Goal: Task Accomplishment & Management: Use online tool/utility

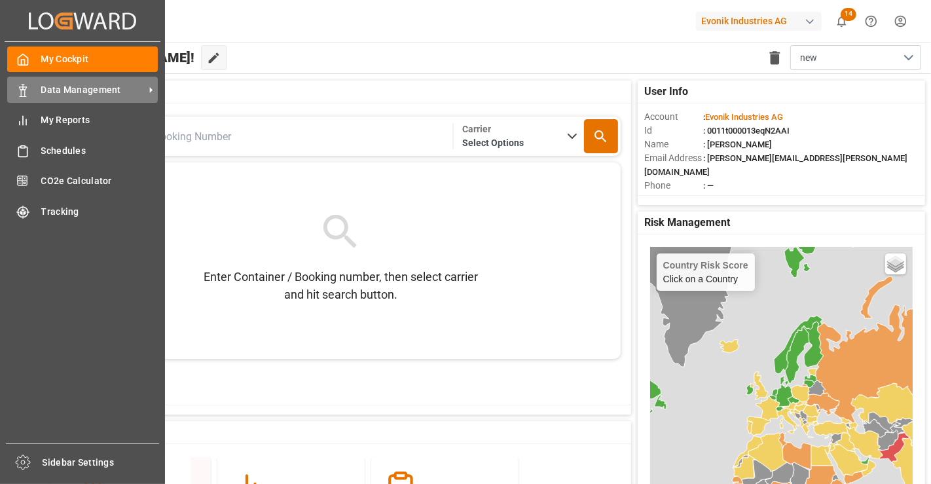
click at [30, 88] on div "Data Management Data Management" at bounding box center [82, 90] width 151 height 26
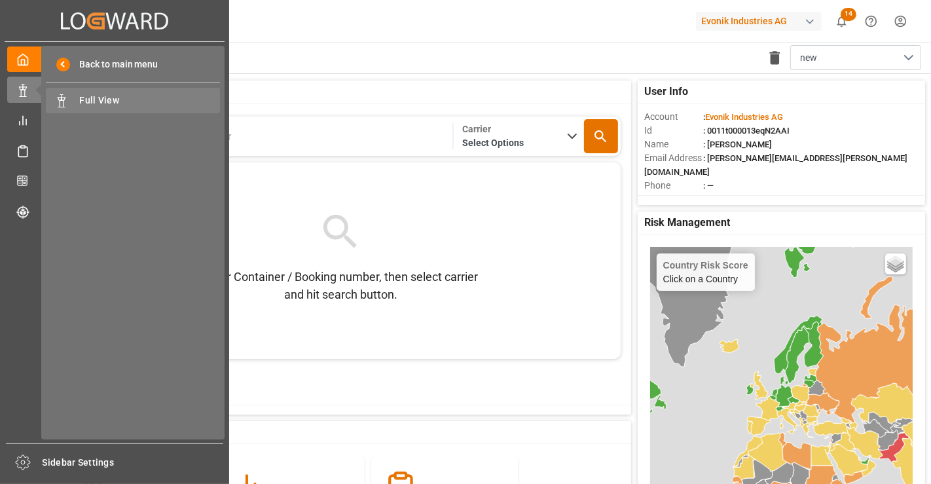
click at [131, 98] on span "Full View" at bounding box center [150, 101] width 141 height 14
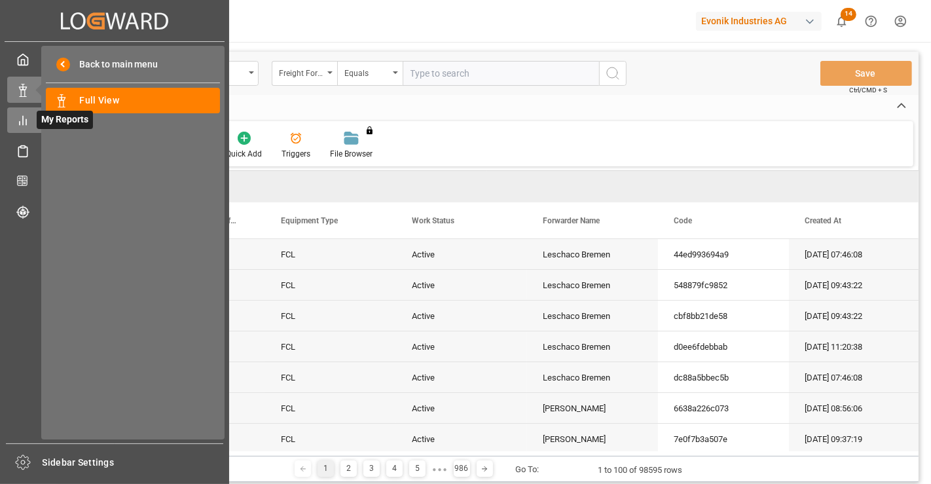
click at [21, 122] on icon at bounding box center [22, 120] width 13 height 13
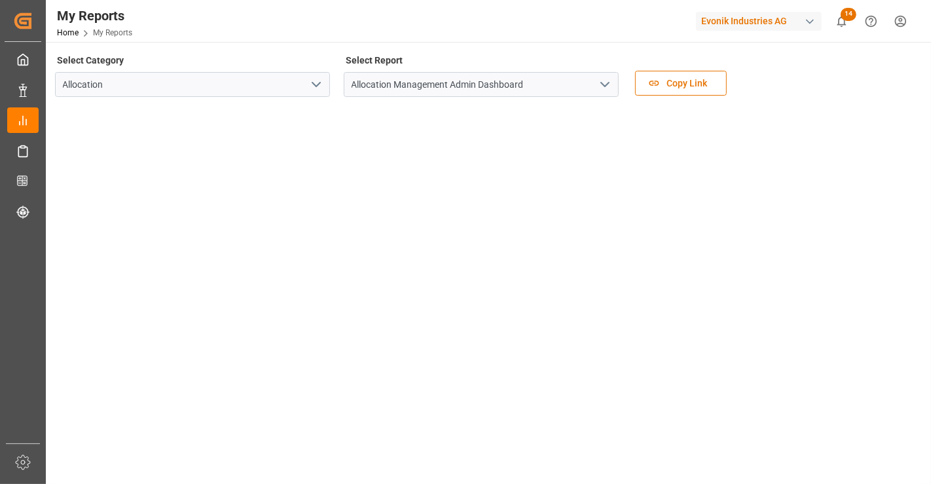
click at [605, 87] on icon "open menu" at bounding box center [605, 85] width 16 height 16
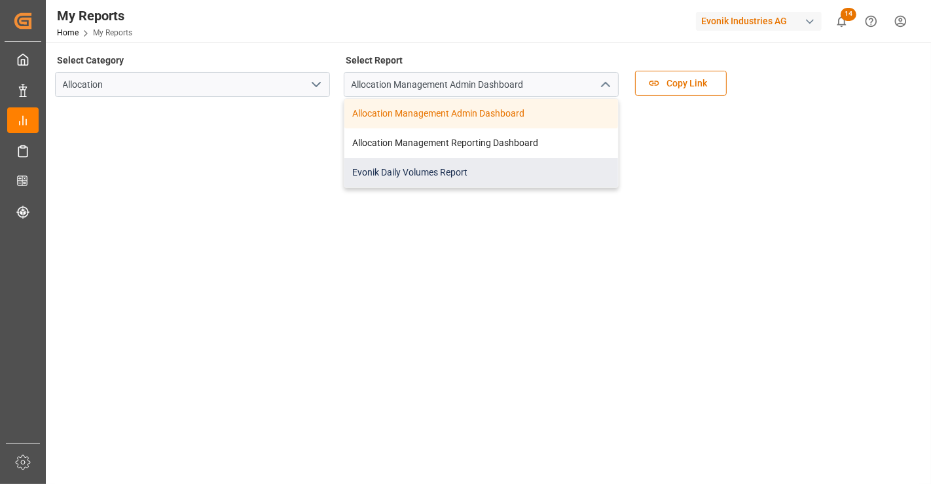
click at [525, 168] on div "Evonik Daily Volumes Report" at bounding box center [481, 172] width 274 height 29
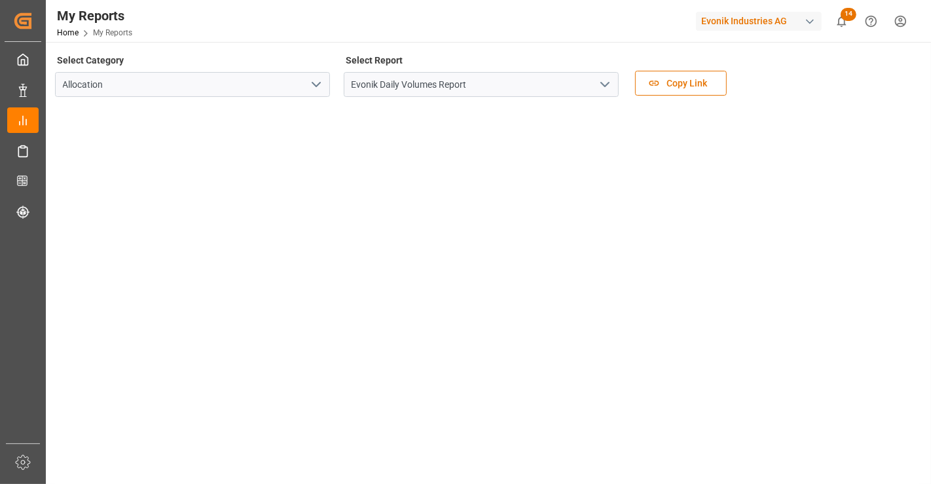
click at [314, 82] on icon "open menu" at bounding box center [316, 85] width 16 height 16
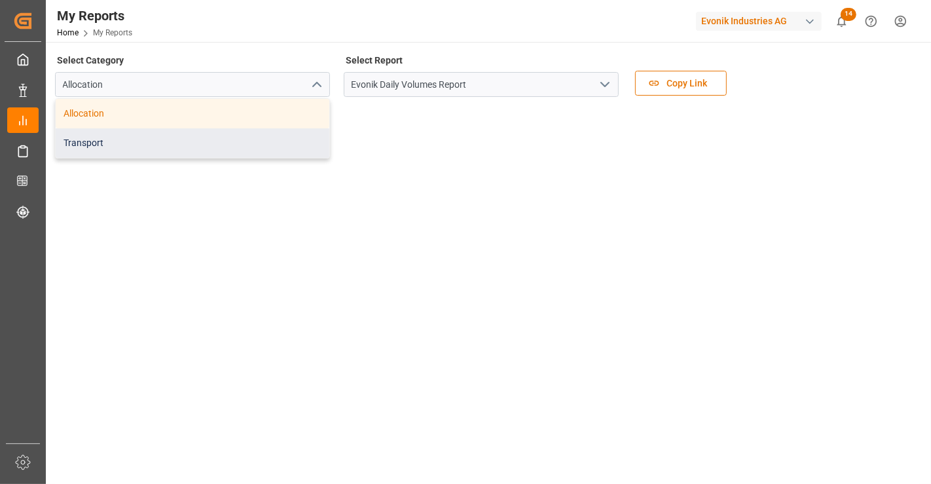
click at [257, 135] on div "Transport" at bounding box center [193, 142] width 274 height 29
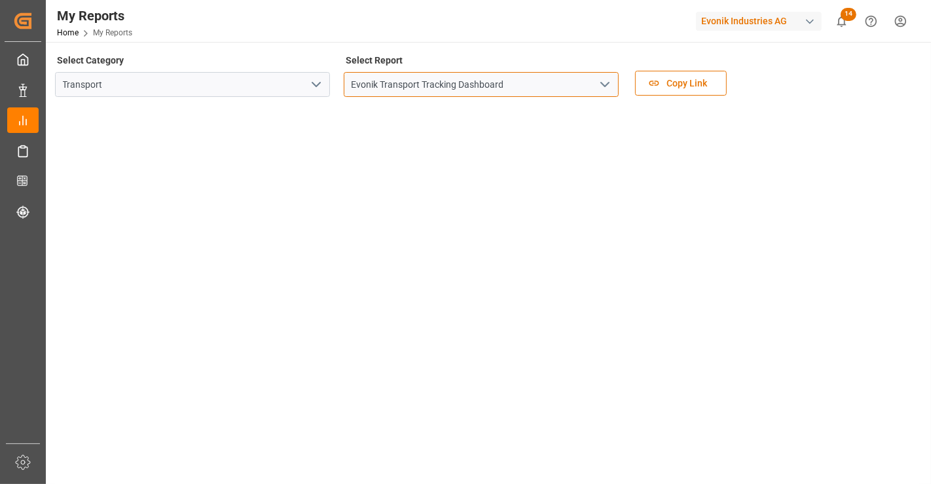
click at [469, 85] on input "Evonik Transport Tracking Dashboard" at bounding box center [481, 84] width 275 height 25
click at [612, 82] on icon "open menu" at bounding box center [605, 85] width 16 height 16
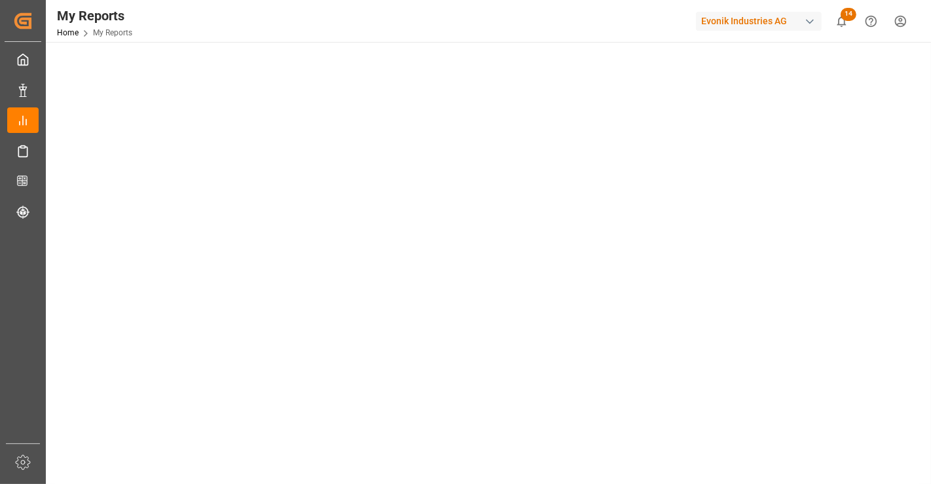
scroll to position [69, 0]
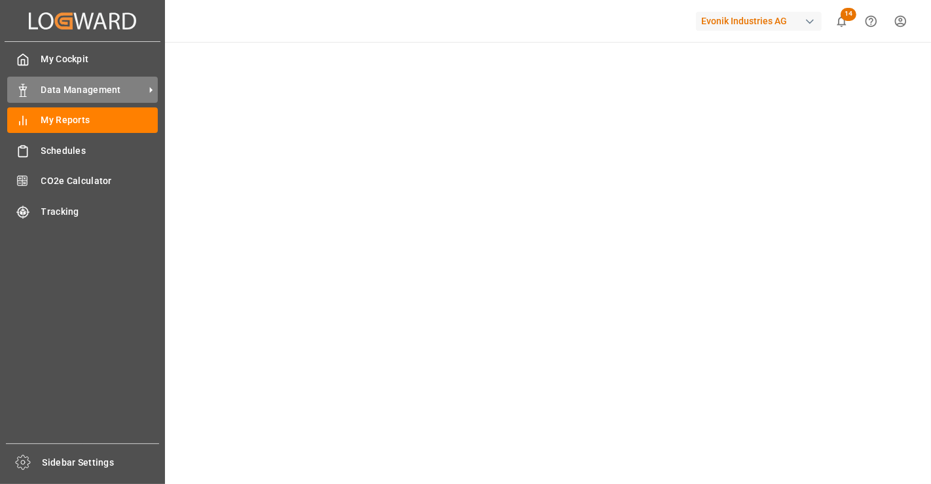
click at [18, 81] on div "Data Management Data Management" at bounding box center [82, 90] width 151 height 26
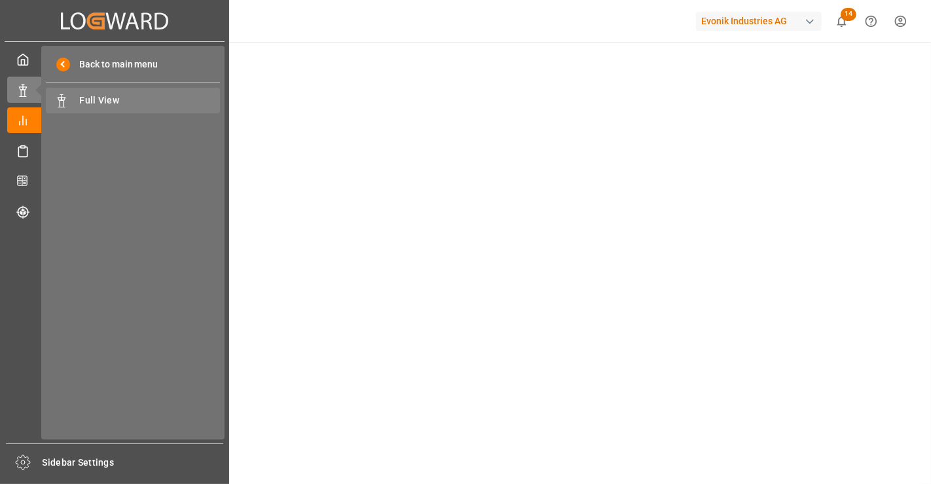
click at [118, 107] on div "Full View Full View" at bounding box center [133, 101] width 174 height 26
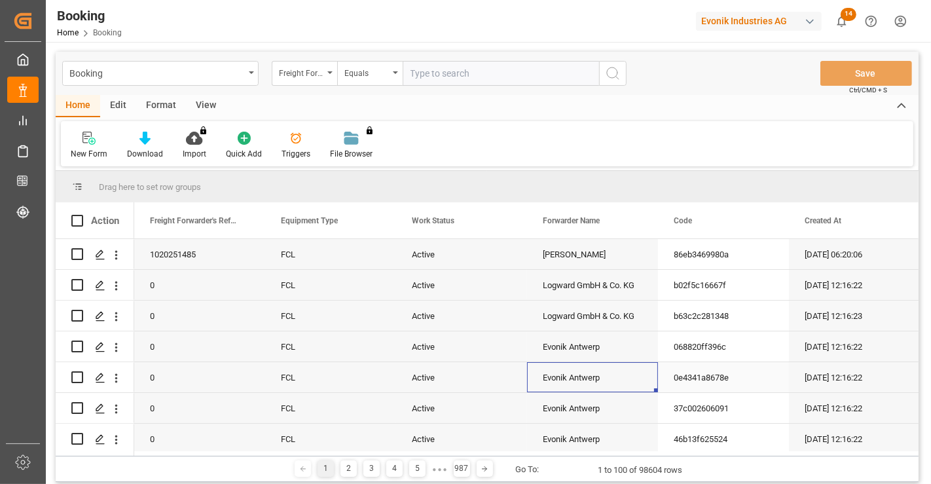
click at [610, 376] on div "Evonik Antwerp" at bounding box center [592, 377] width 131 height 30
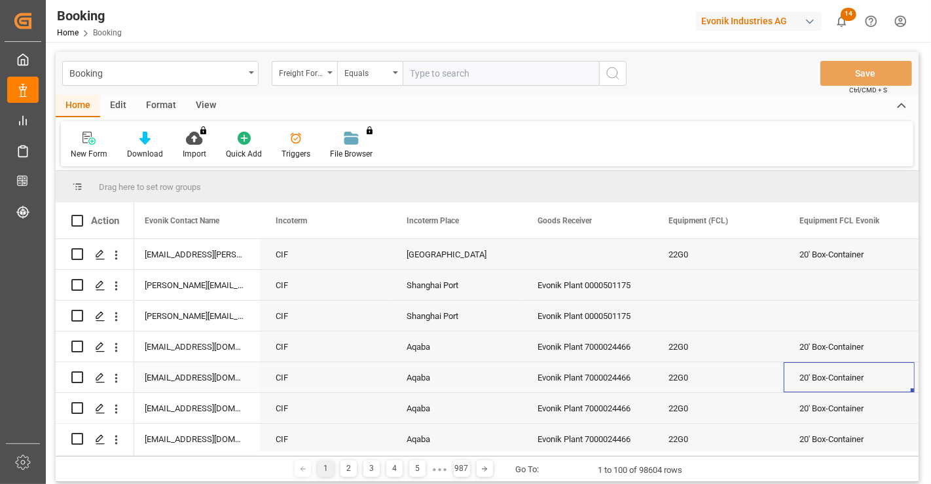
scroll to position [0, 1838]
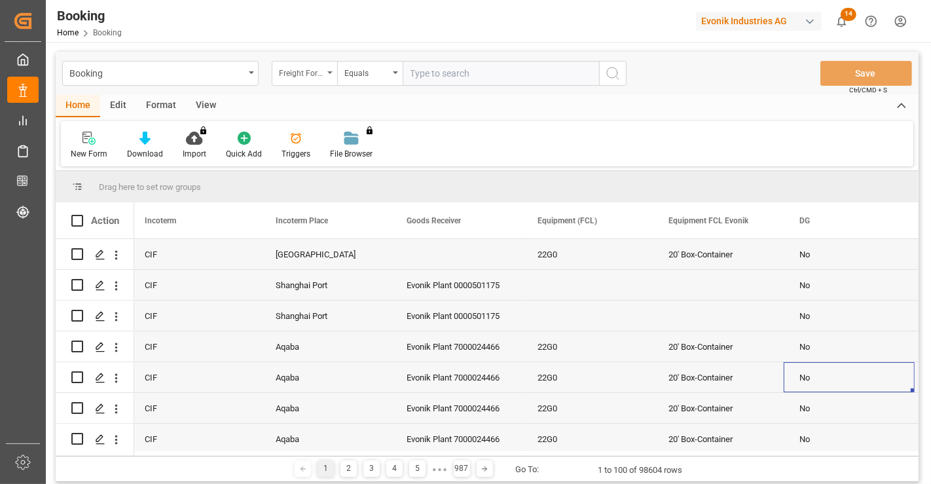
click at [318, 78] on div "Freight Forwarder's Reference No." at bounding box center [301, 71] width 45 height 15
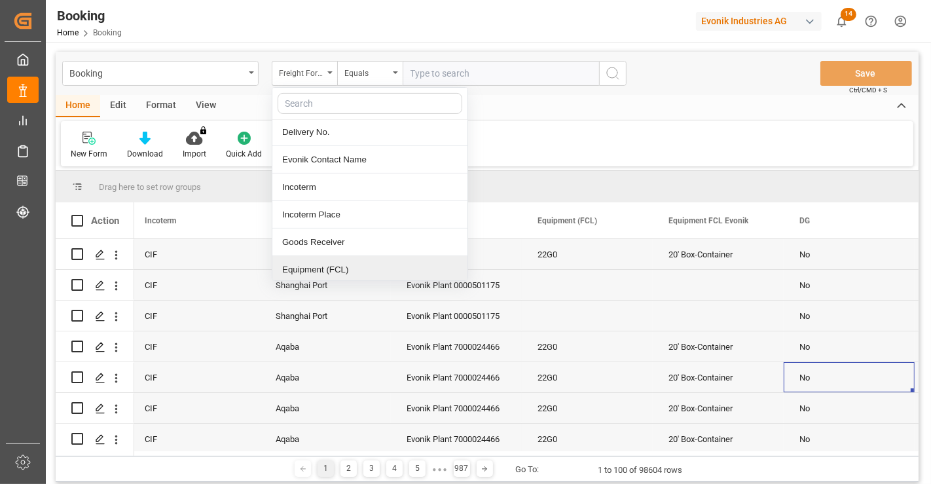
scroll to position [0, 0]
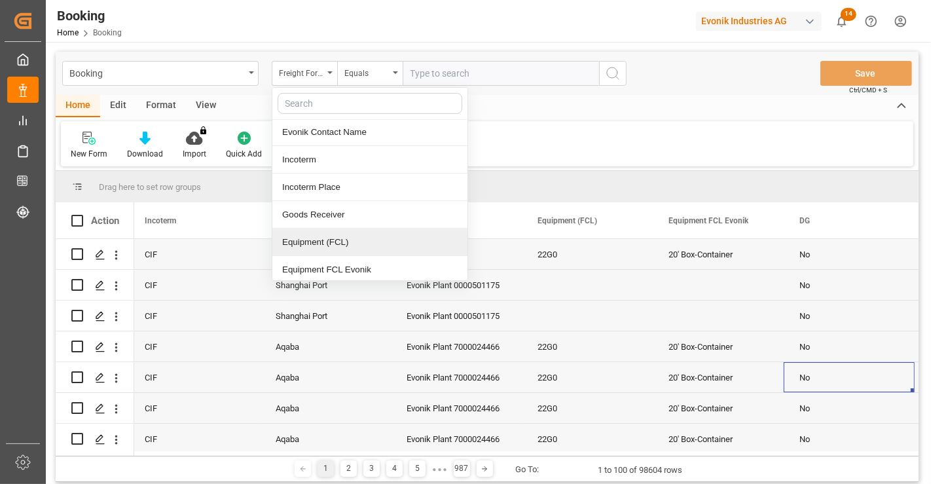
click at [334, 236] on div "Equipment (FCL)" at bounding box center [369, 241] width 195 height 27
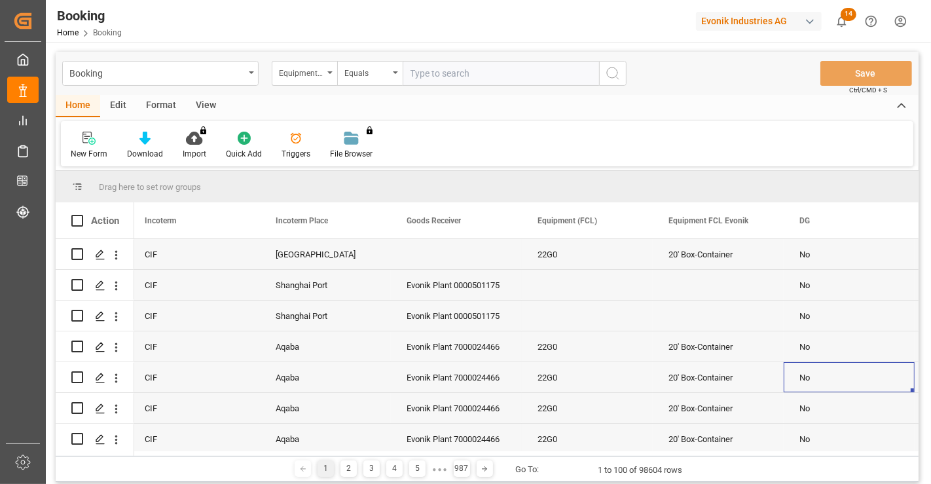
click at [465, 73] on input "text" at bounding box center [501, 73] width 196 height 25
type input "ventilated"
click at [381, 73] on div "Equals" at bounding box center [366, 71] width 45 height 15
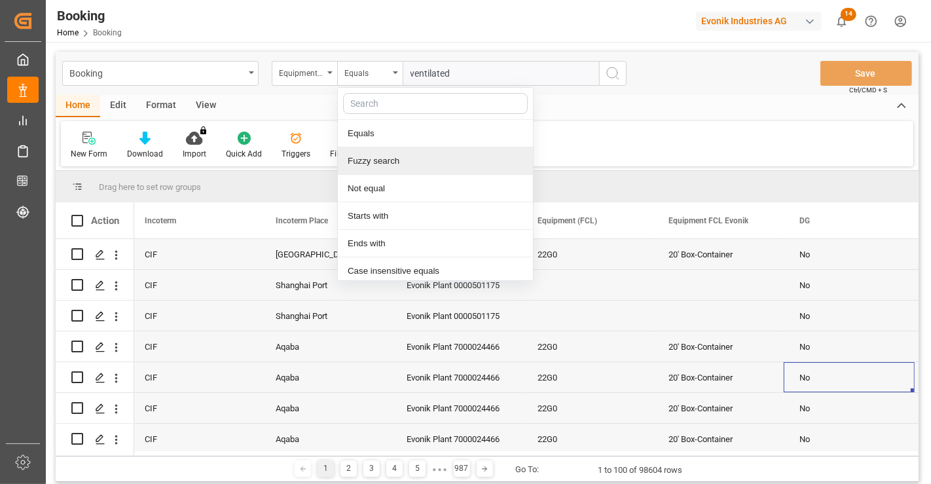
click at [406, 164] on div "Fuzzy search" at bounding box center [435, 160] width 195 height 27
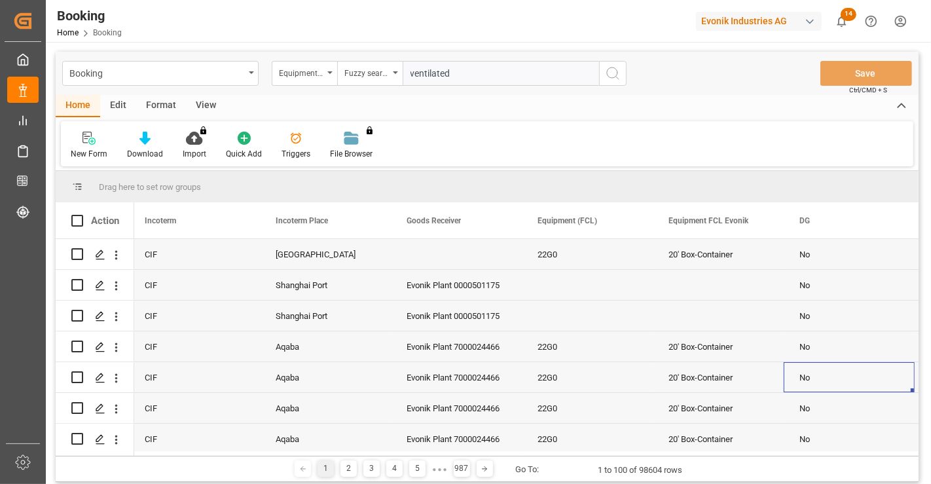
type input "ventilated"
click at [621, 75] on button "search button" at bounding box center [612, 73] width 27 height 25
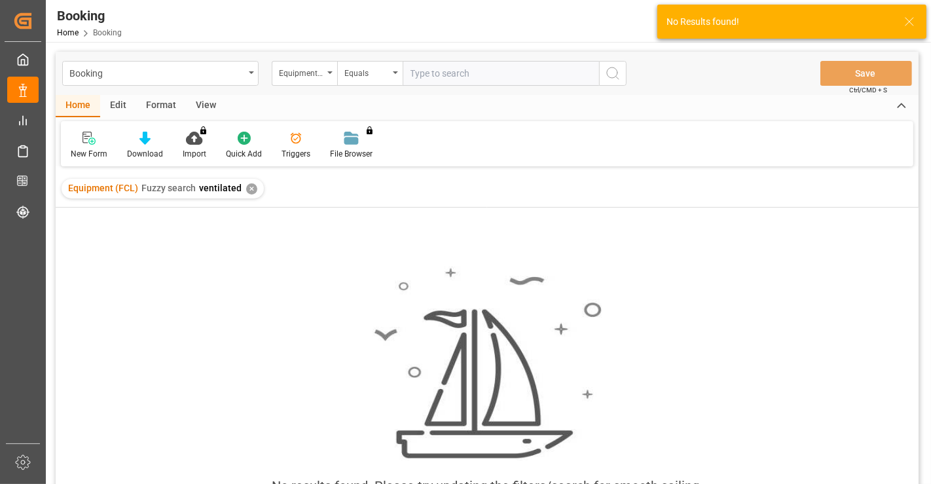
click at [249, 184] on div "✕" at bounding box center [251, 188] width 11 height 11
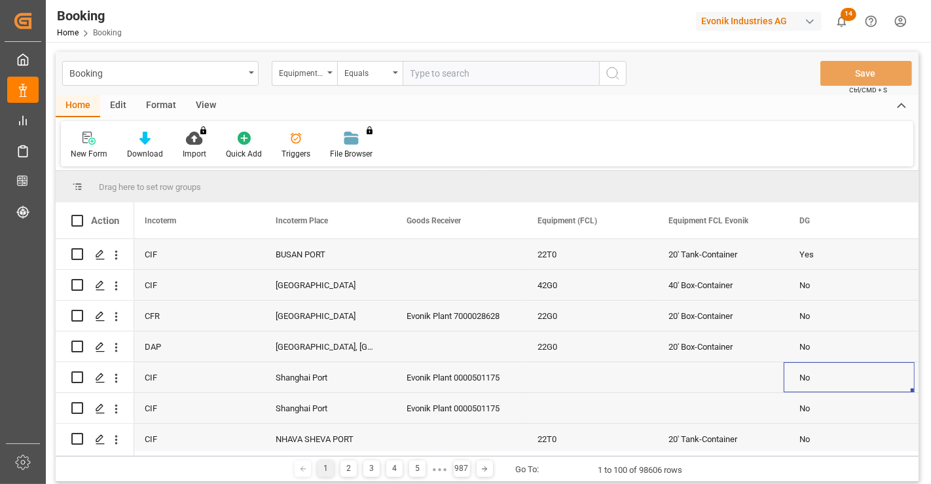
click at [437, 65] on input "text" at bounding box center [501, 73] width 196 height 25
type input "venti"
click at [364, 72] on div "Equals" at bounding box center [366, 71] width 45 height 15
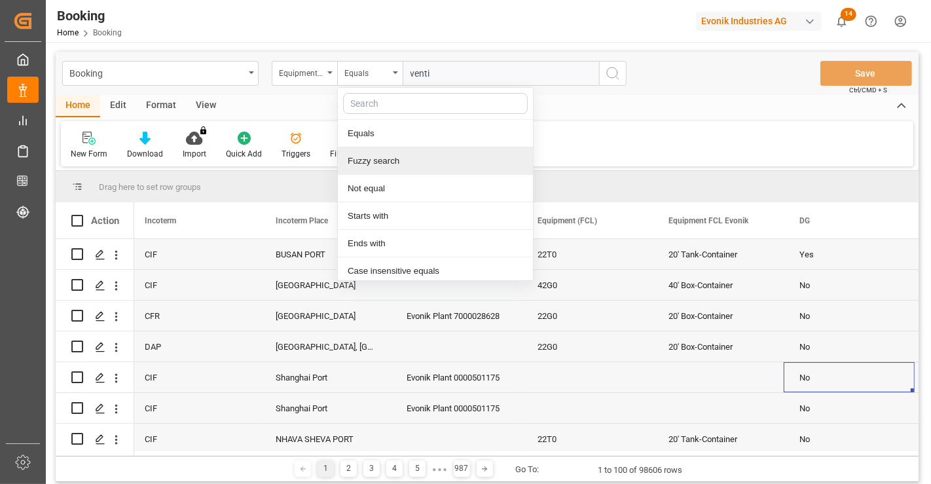
click at [365, 154] on div "Fuzzy search" at bounding box center [435, 160] width 195 height 27
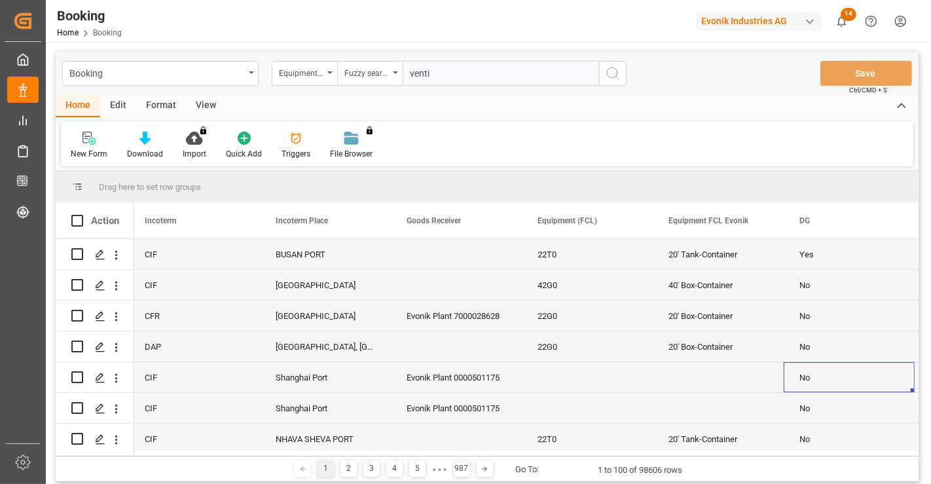
type input "venti"
click at [621, 81] on button "search button" at bounding box center [612, 73] width 27 height 25
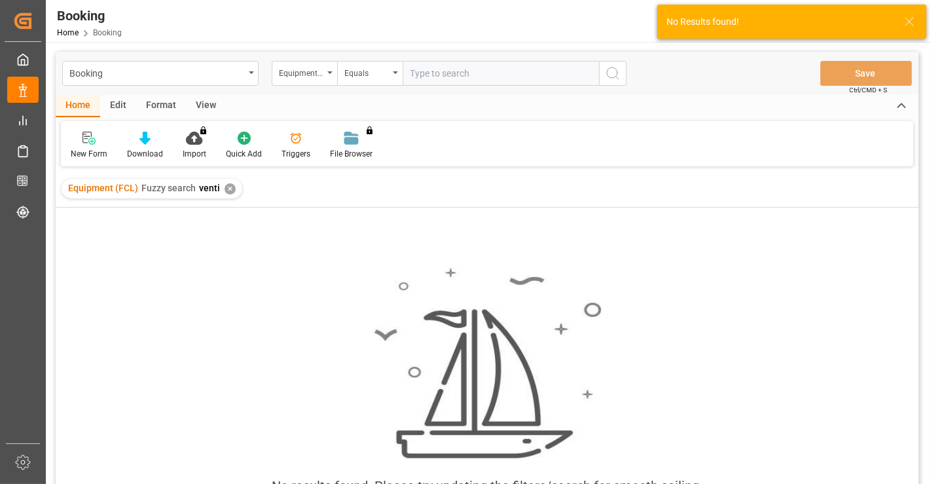
click at [230, 187] on div "✕" at bounding box center [230, 188] width 11 height 11
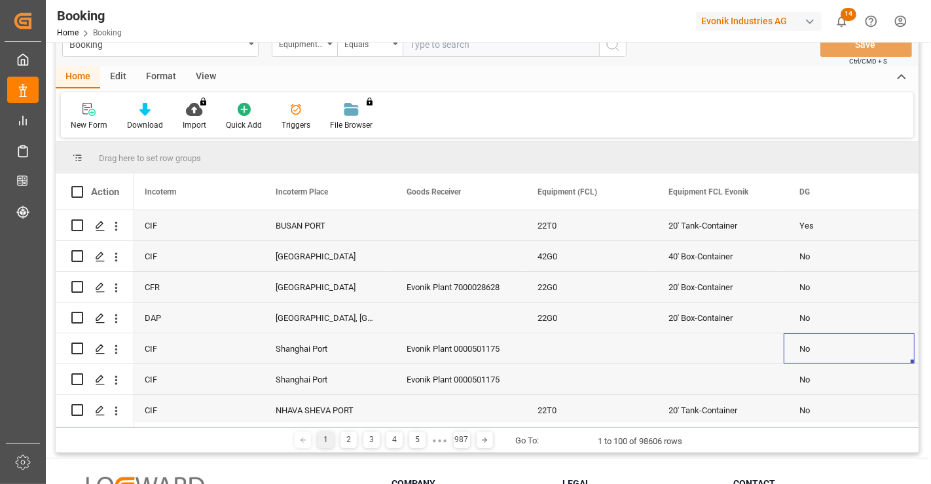
scroll to position [58, 0]
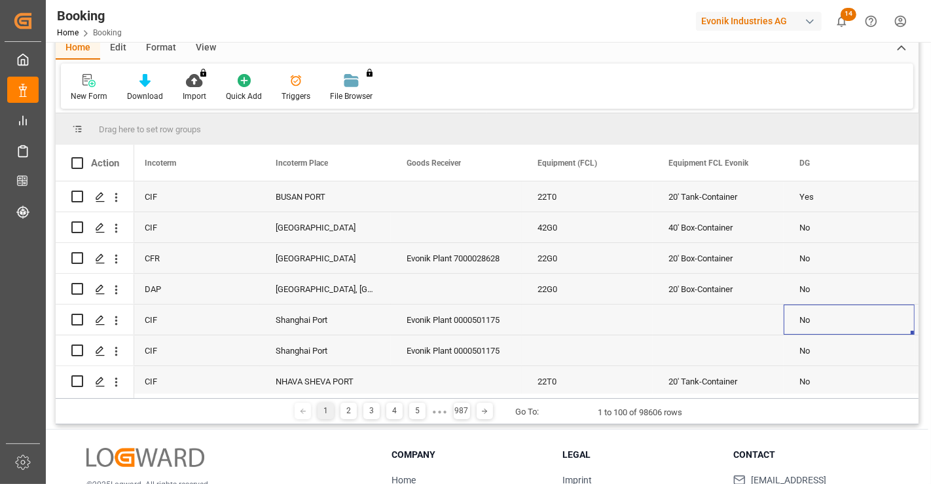
click at [723, 270] on div "20' Box-Container" at bounding box center [718, 258] width 131 height 30
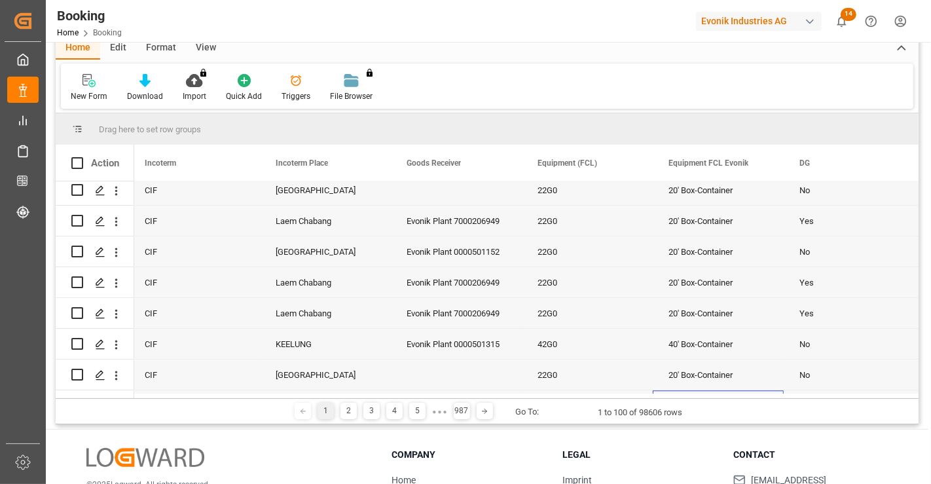
scroll to position [2867, 0]
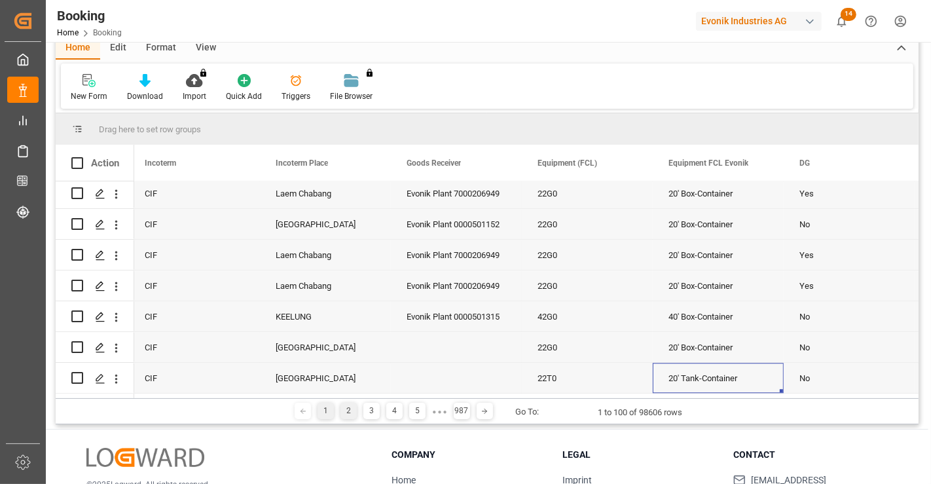
click at [344, 405] on div "2" at bounding box center [348, 411] width 16 height 16
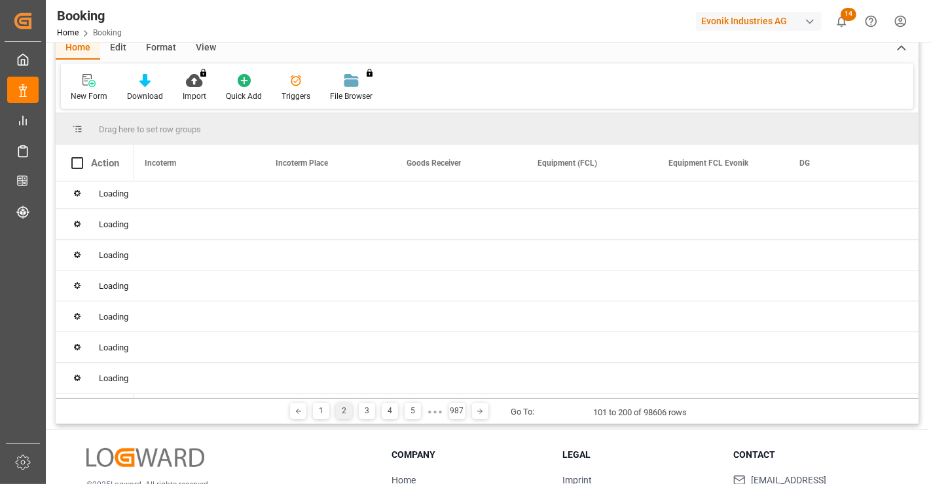
scroll to position [0, 0]
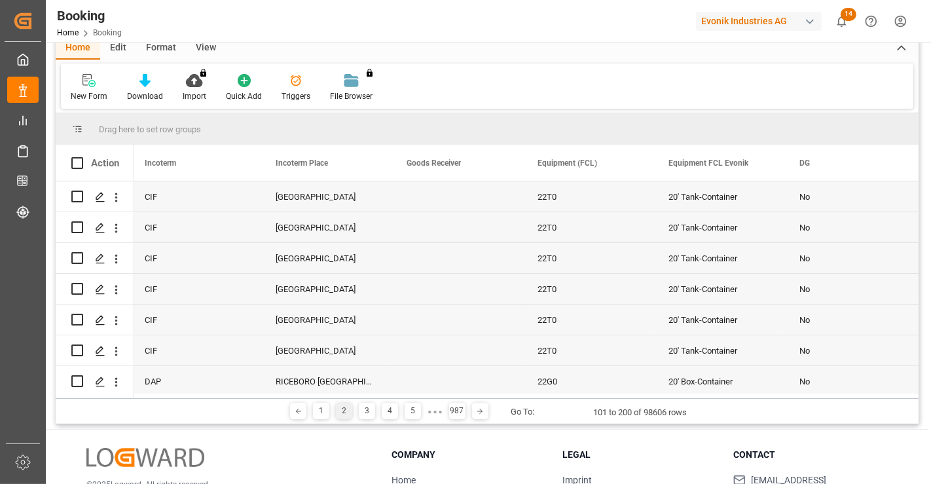
click at [607, 245] on div "22T0" at bounding box center [587, 258] width 131 height 30
click at [482, 71] on div "New Form Download Import You don't have permission for this feature. Contact ad…" at bounding box center [487, 85] width 852 height 45
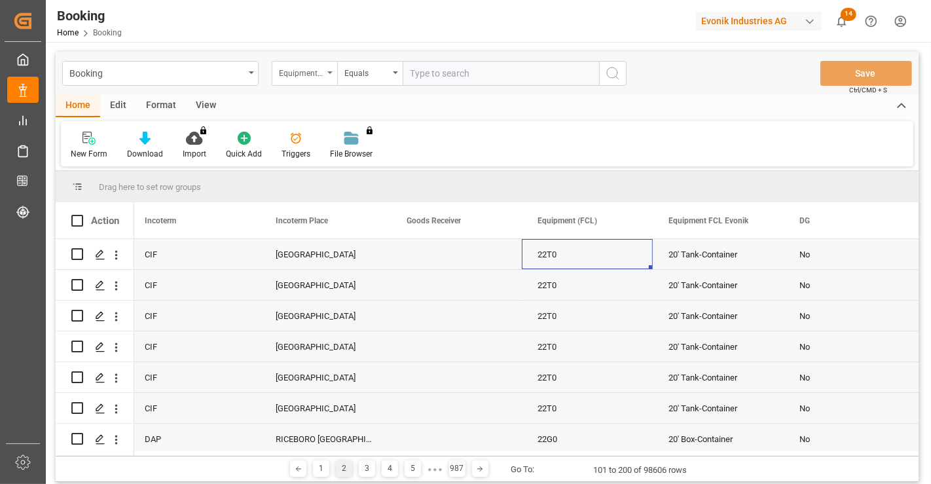
click at [314, 66] on div "Equipment (FCL)" at bounding box center [301, 71] width 45 height 15
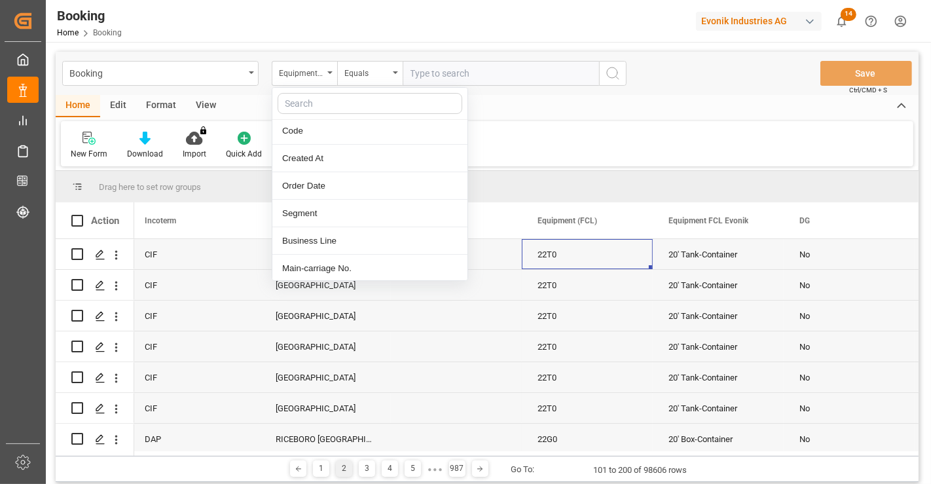
scroll to position [140, 0]
click at [322, 217] on div "Business Line" at bounding box center [369, 213] width 195 height 27
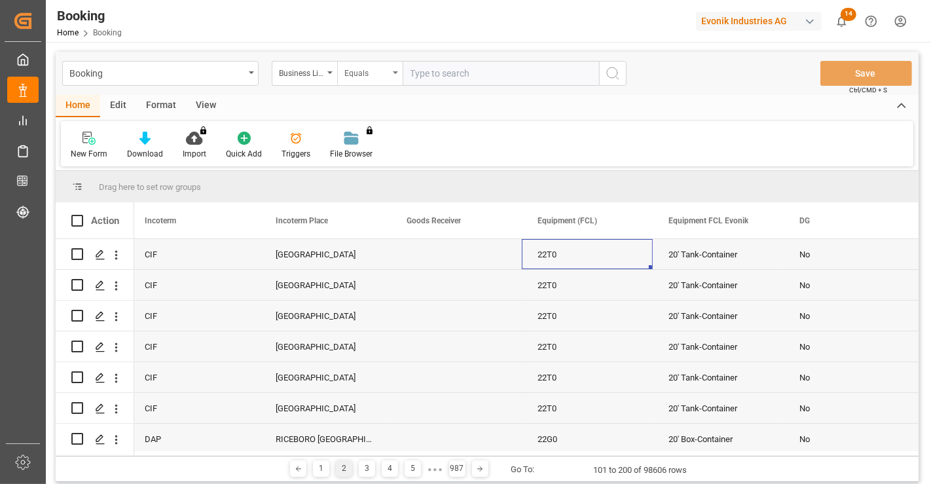
click at [381, 72] on div "Equals" at bounding box center [366, 71] width 45 height 15
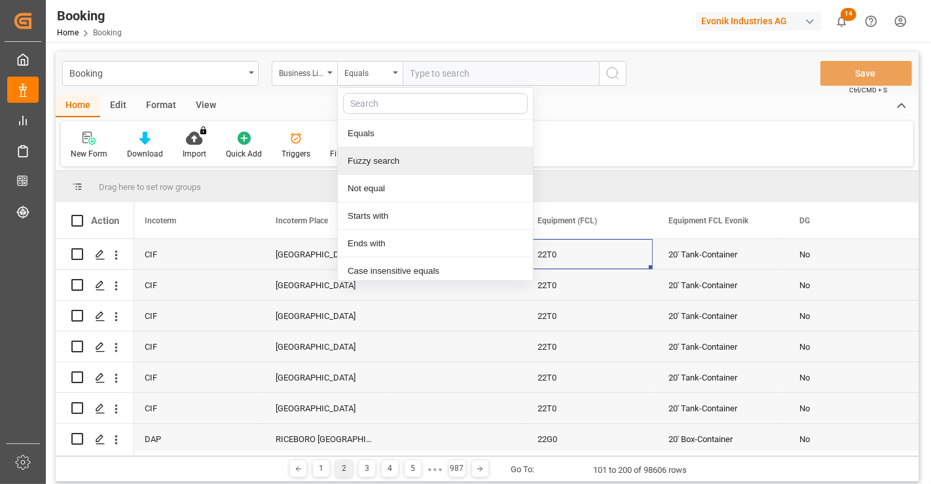
click at [378, 167] on div "Fuzzy search" at bounding box center [435, 160] width 195 height 27
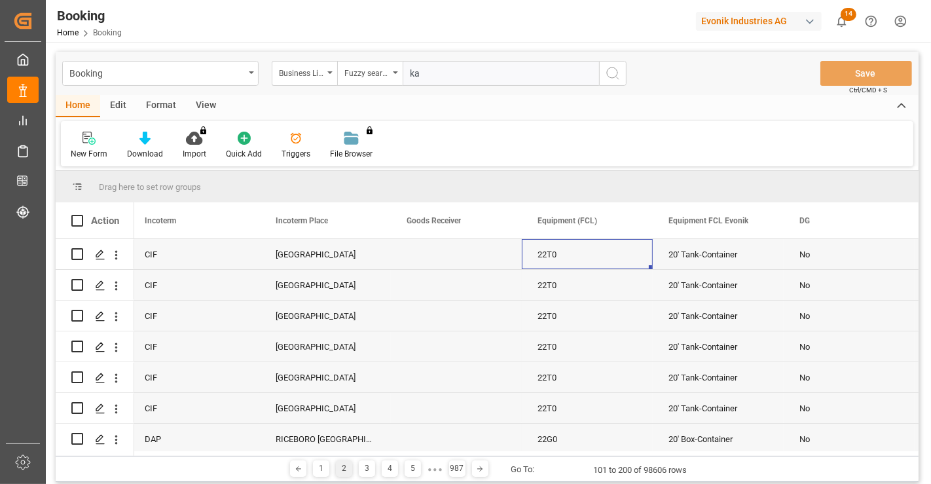
type input "ka"
click at [617, 72] on circle "search button" at bounding box center [612, 72] width 10 height 10
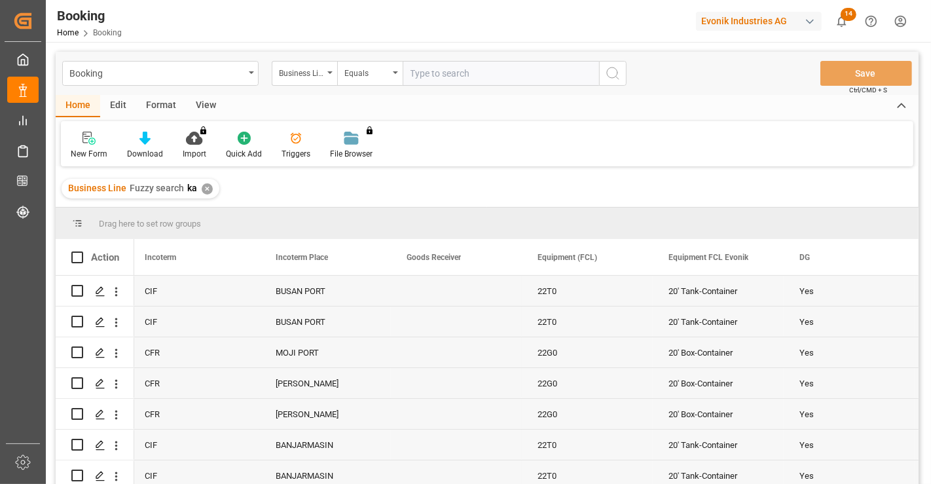
click at [565, 337] on div "22G0" at bounding box center [587, 352] width 131 height 30
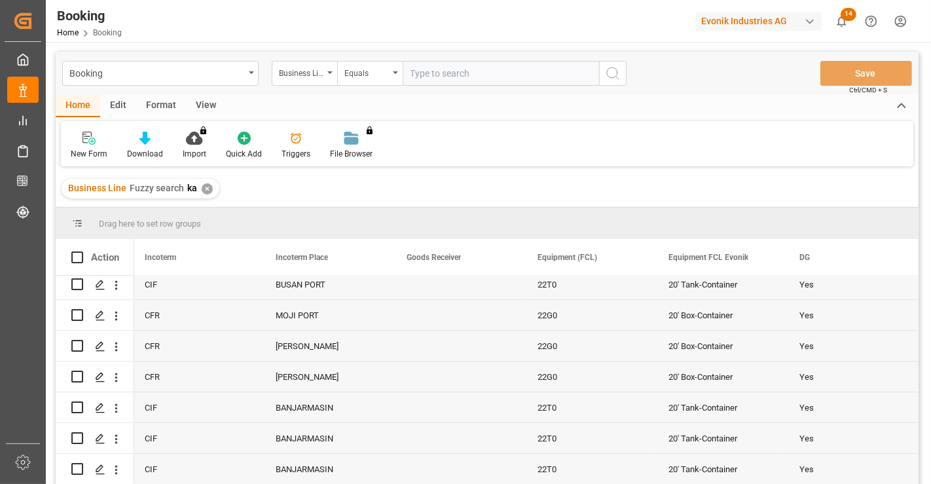
scroll to position [67, 0]
click at [628, 259] on span at bounding box center [631, 257] width 12 height 12
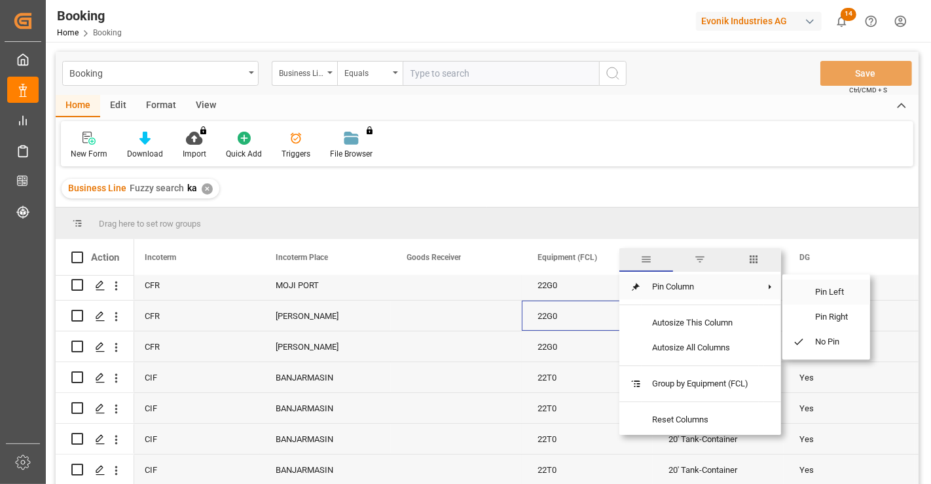
click at [846, 295] on span "Pin Left" at bounding box center [831, 292] width 55 height 25
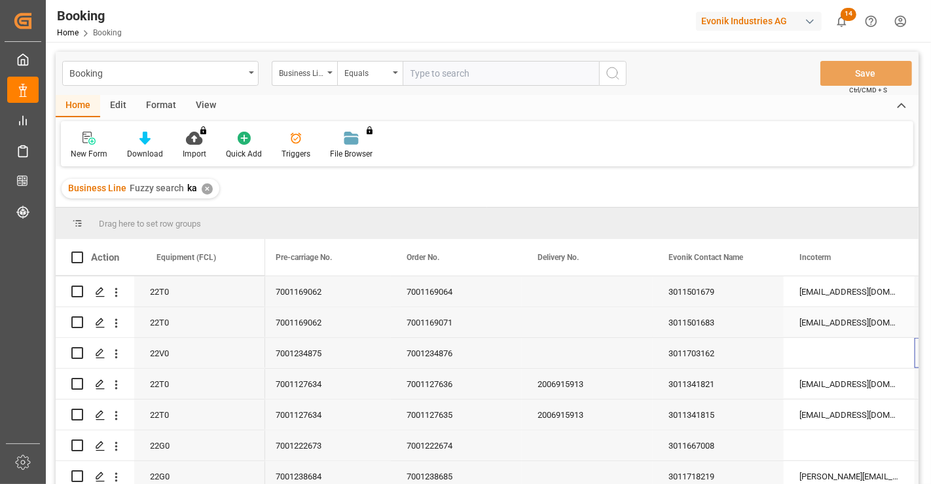
scroll to position [0, 1314]
